Goal: Information Seeking & Learning: Find specific fact

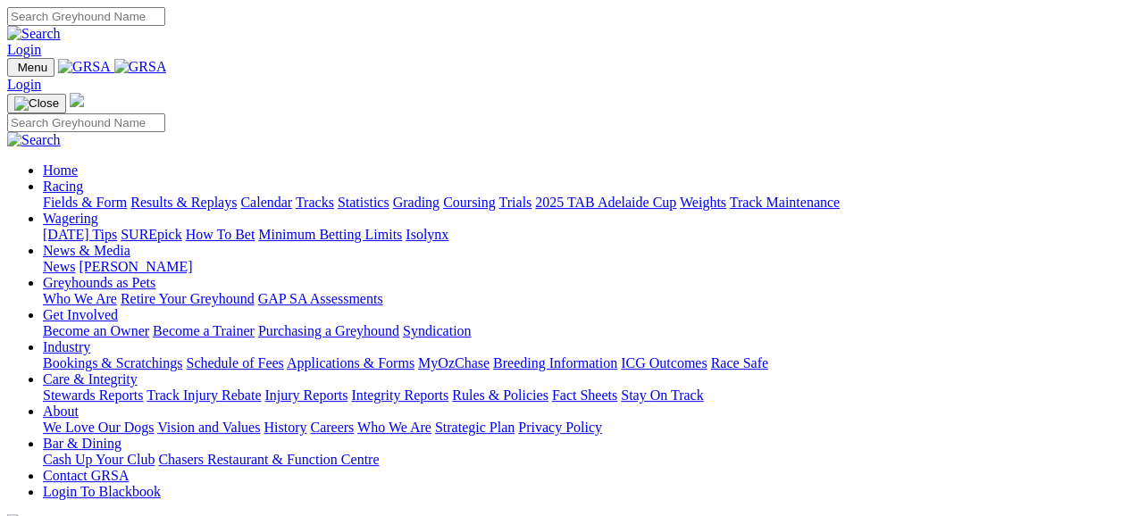
click at [237, 195] on link "Results & Replays" at bounding box center [183, 202] width 106 height 15
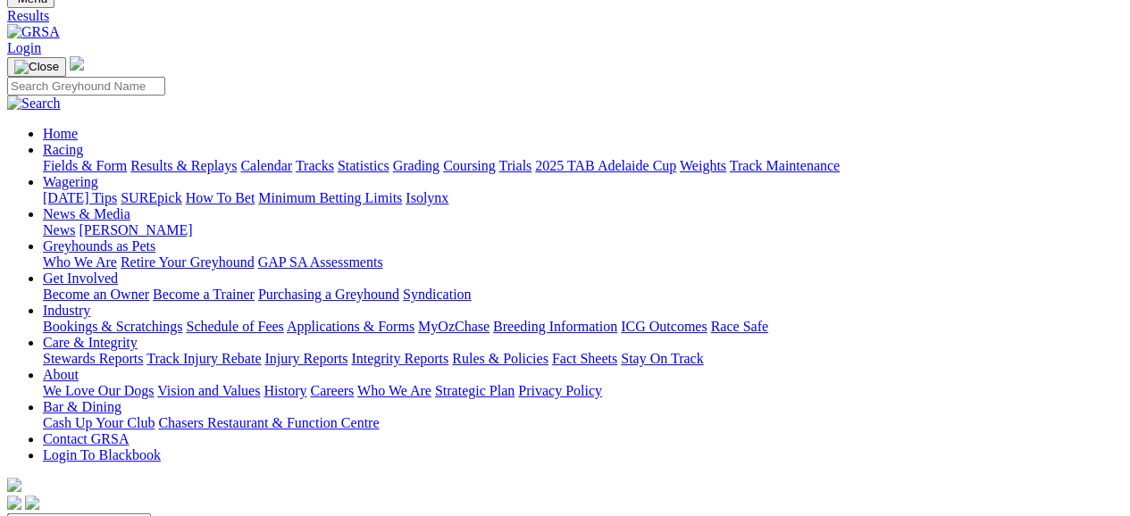
scroll to position [71, 0]
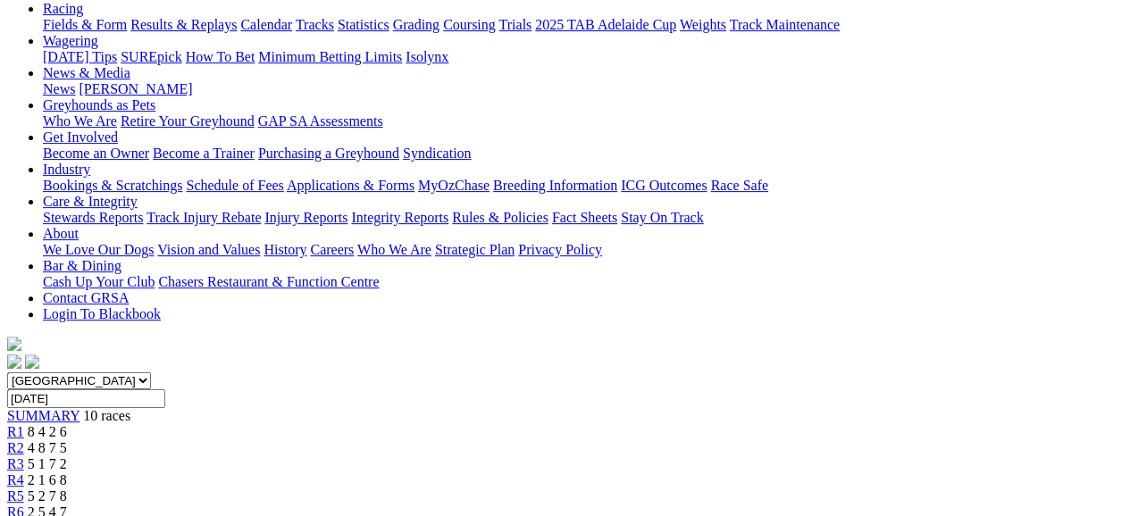
scroll to position [214, 0]
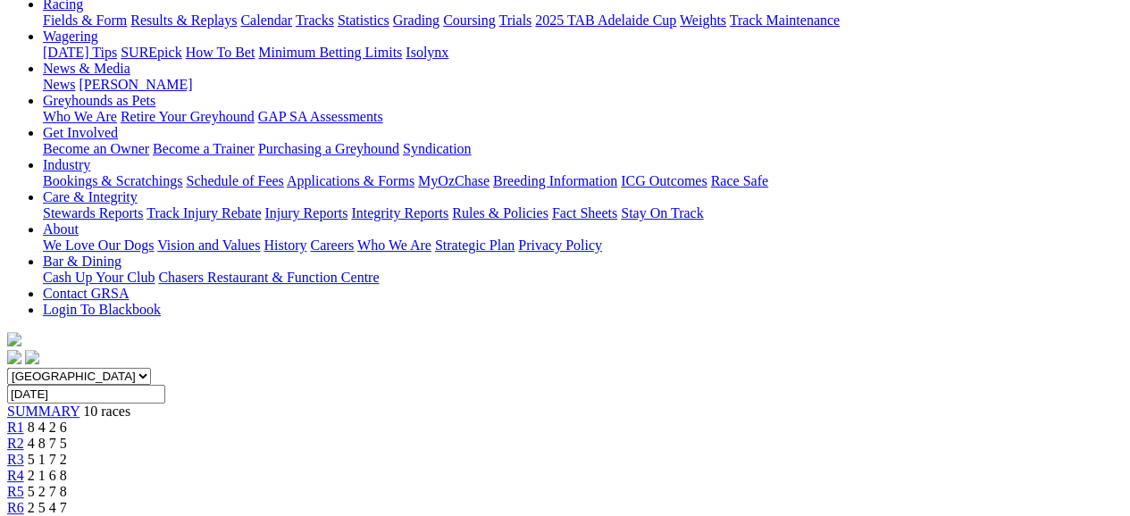
drag, startPoint x: 205, startPoint y: 263, endPoint x: 381, endPoint y: 285, distance: 178.1
